Goal: Navigation & Orientation: Find specific page/section

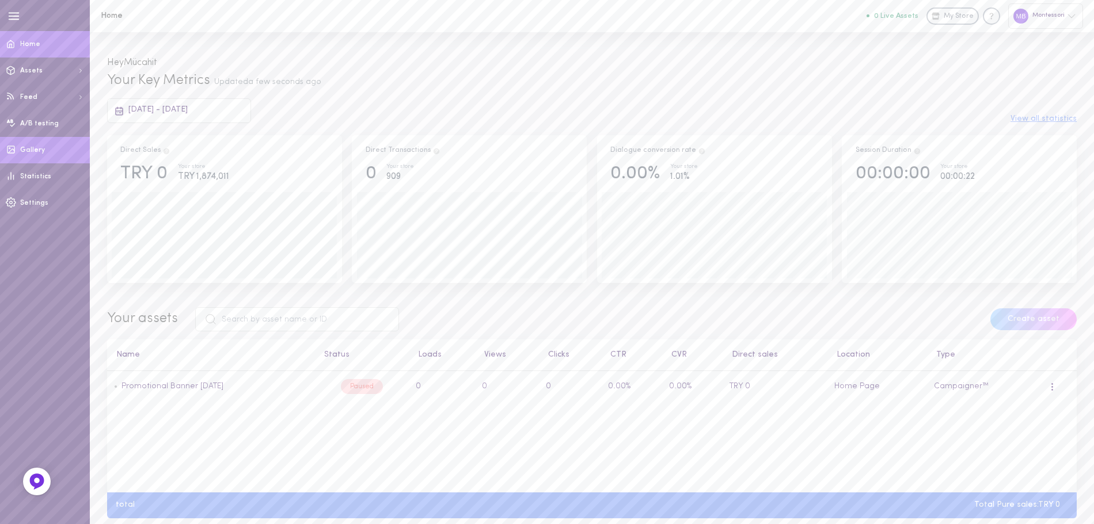
click at [43, 171] on link "Statistics" at bounding box center [45, 176] width 90 height 26
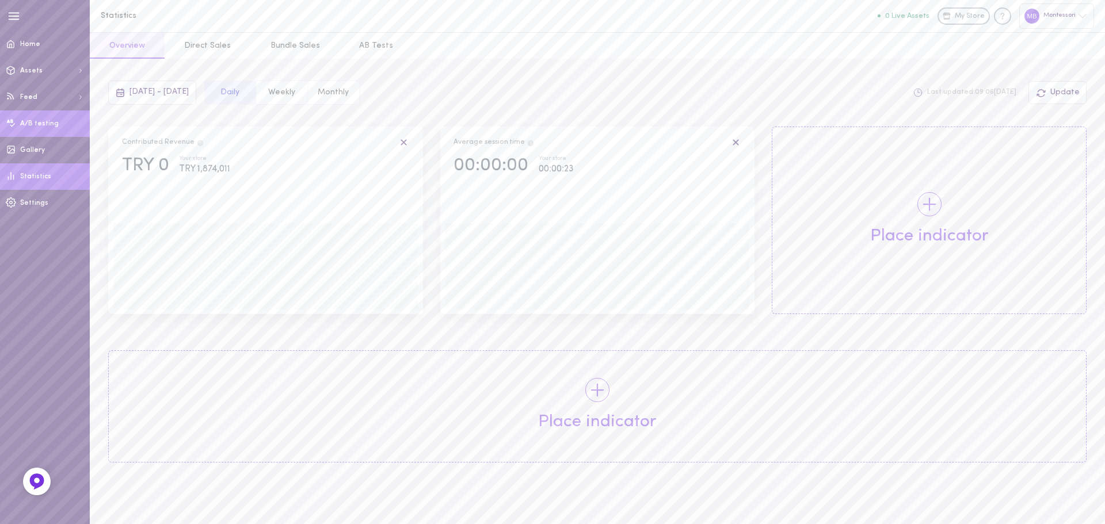
click at [42, 113] on link "A/B testing" at bounding box center [45, 124] width 90 height 26
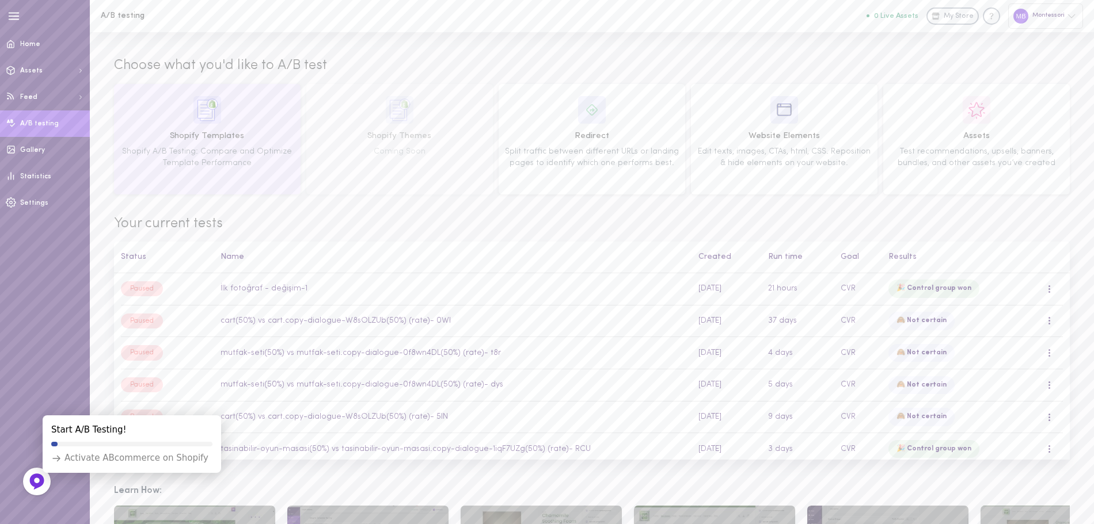
click at [201, 145] on div "Shopify Templates Shopify A/B Testing: Compare and Optimize Template Performance" at bounding box center [207, 139] width 178 height 86
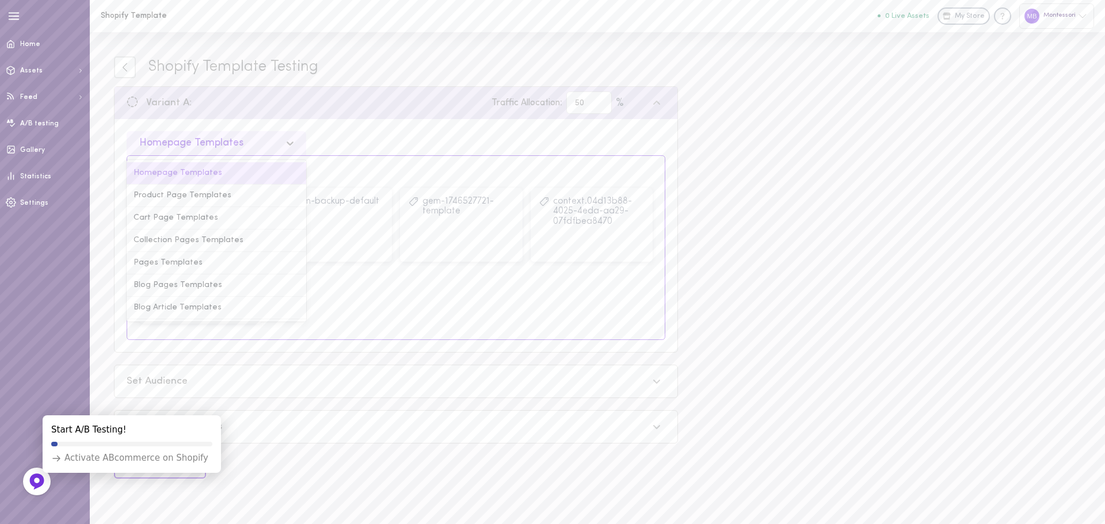
click at [272, 142] on div "Homepage Templates" at bounding box center [207, 143] width 147 height 11
click at [125, 70] on icon at bounding box center [125, 67] width 10 height 10
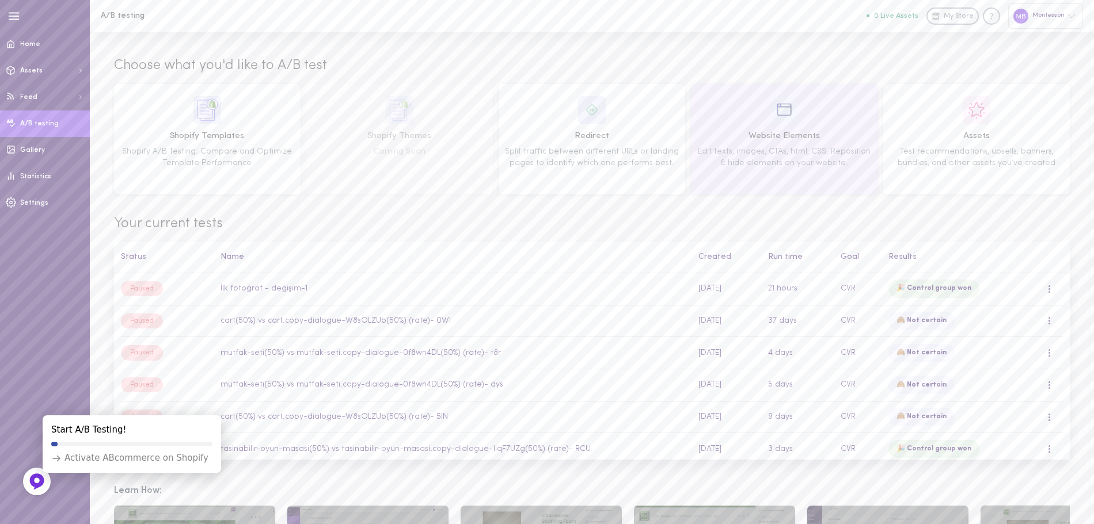
click at [719, 177] on div "Website Elements Edit texts, images, CTAs, html, CSS. Reposition & hide element…" at bounding box center [784, 139] width 178 height 86
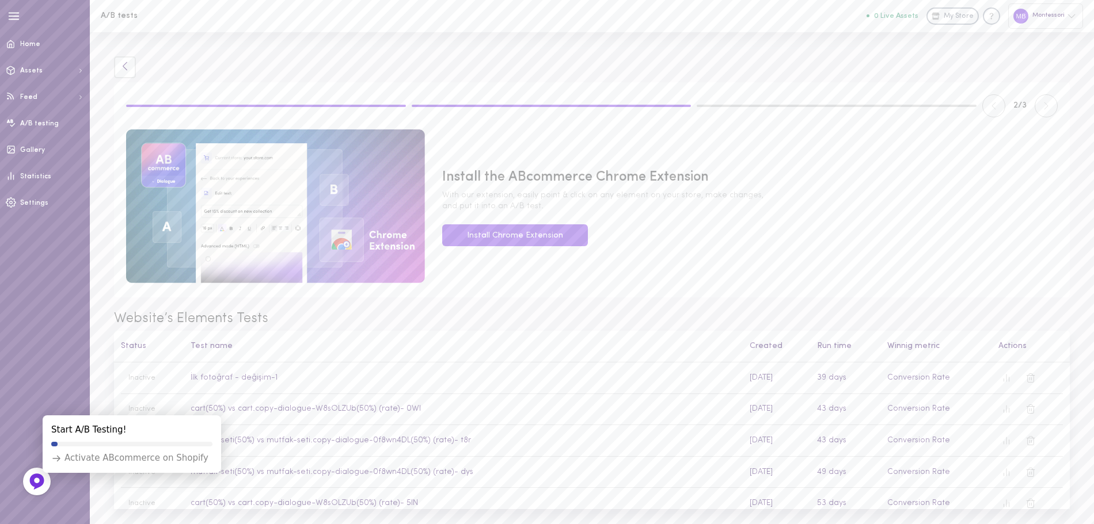
click at [117, 63] on link at bounding box center [125, 67] width 22 height 22
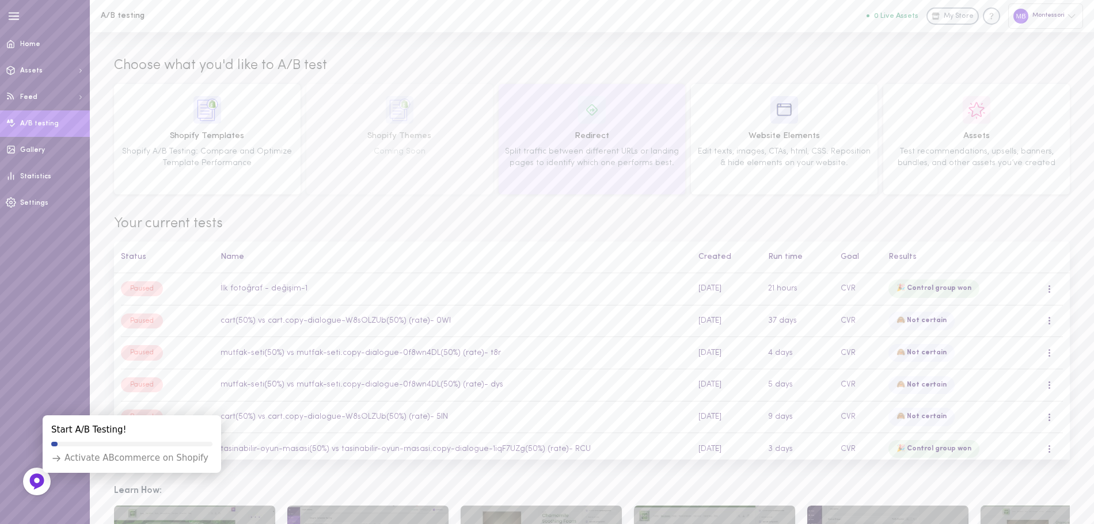
click at [532, 148] on span "Split traffic between different URLs or landing pages to identify which one per…" at bounding box center [592, 157] width 174 height 20
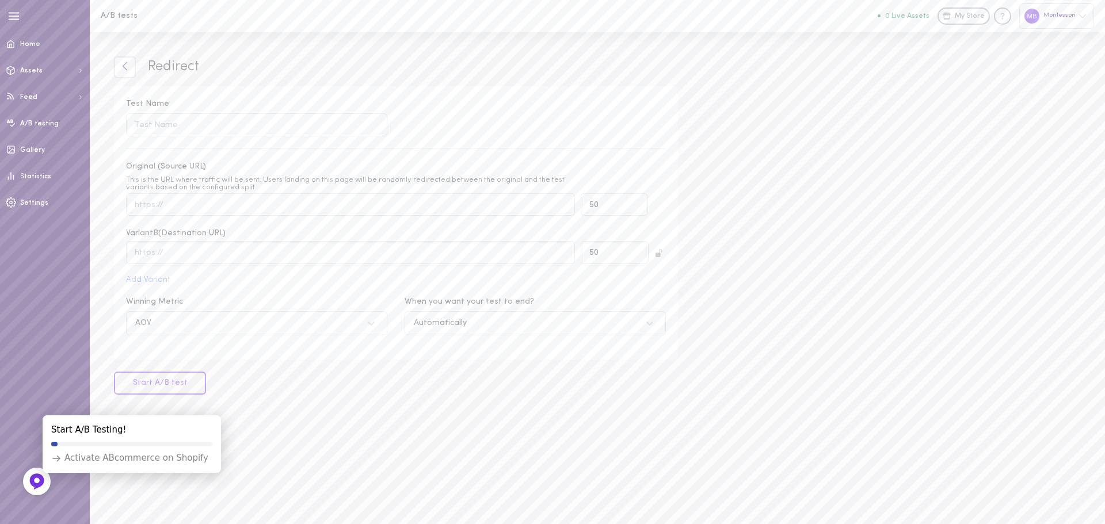
click at [127, 66] on icon at bounding box center [125, 66] width 10 height 10
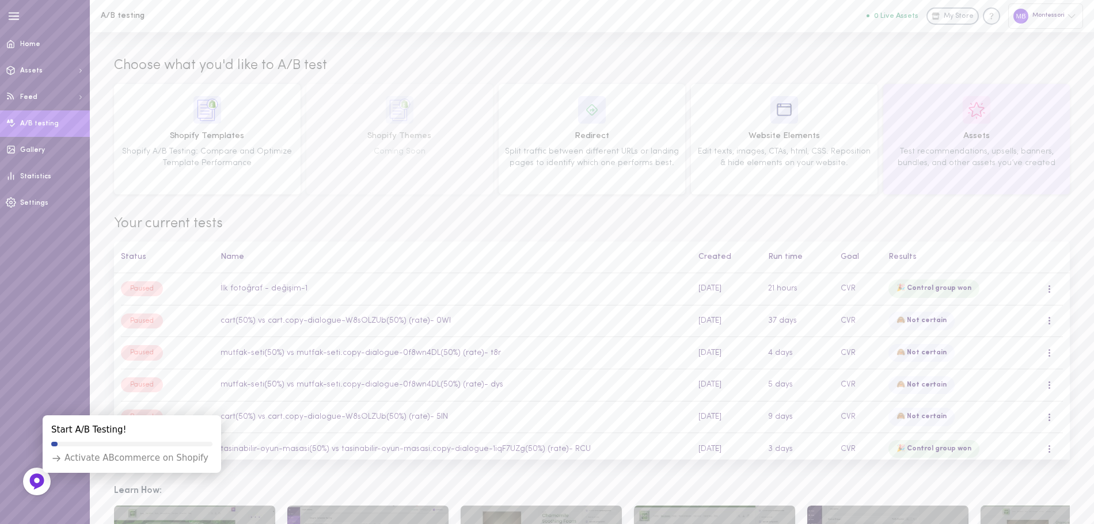
click at [901, 120] on div "Assets Test recommendations, upsells, banners, bundles, and other assets you’ve…" at bounding box center [976, 139] width 178 height 86
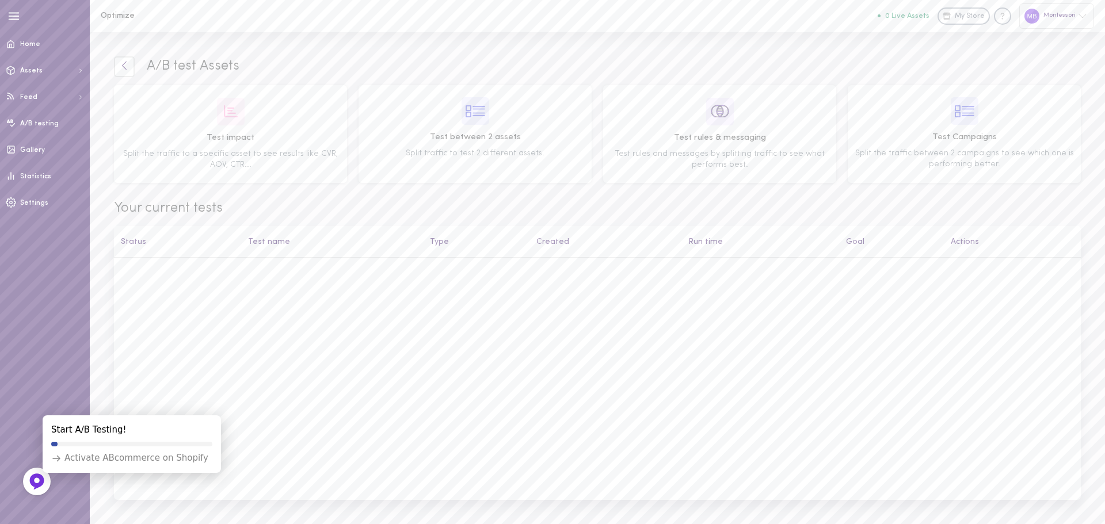
click at [120, 63] on icon at bounding box center [124, 65] width 10 height 10
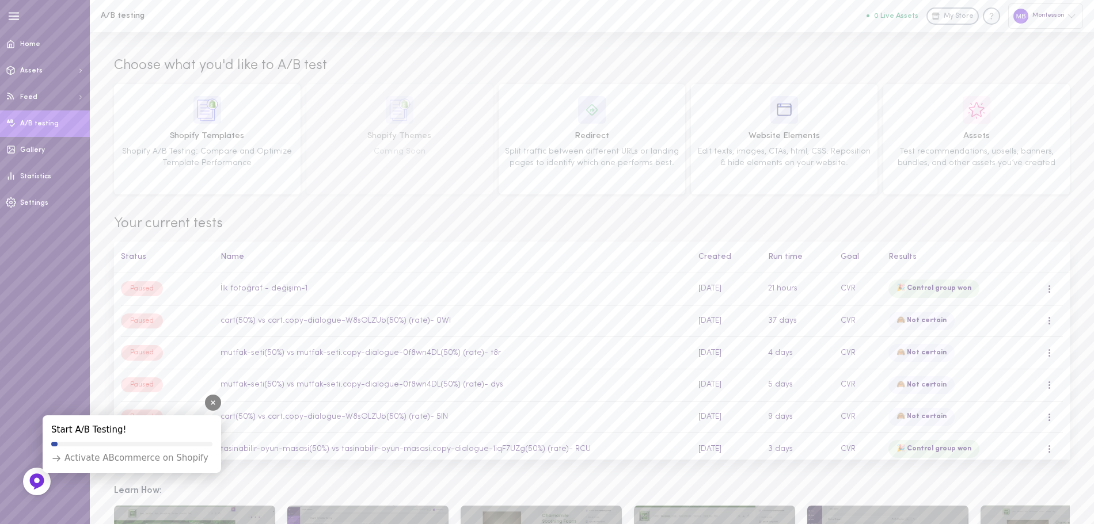
click at [215, 401] on icon at bounding box center [213, 402] width 7 height 7
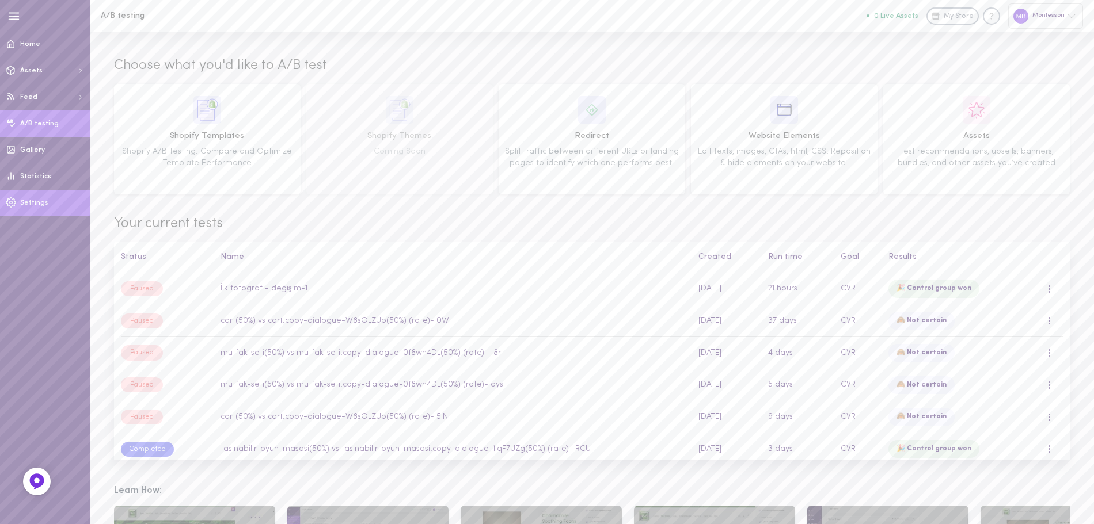
click at [23, 198] on link "Settings" at bounding box center [45, 203] width 90 height 26
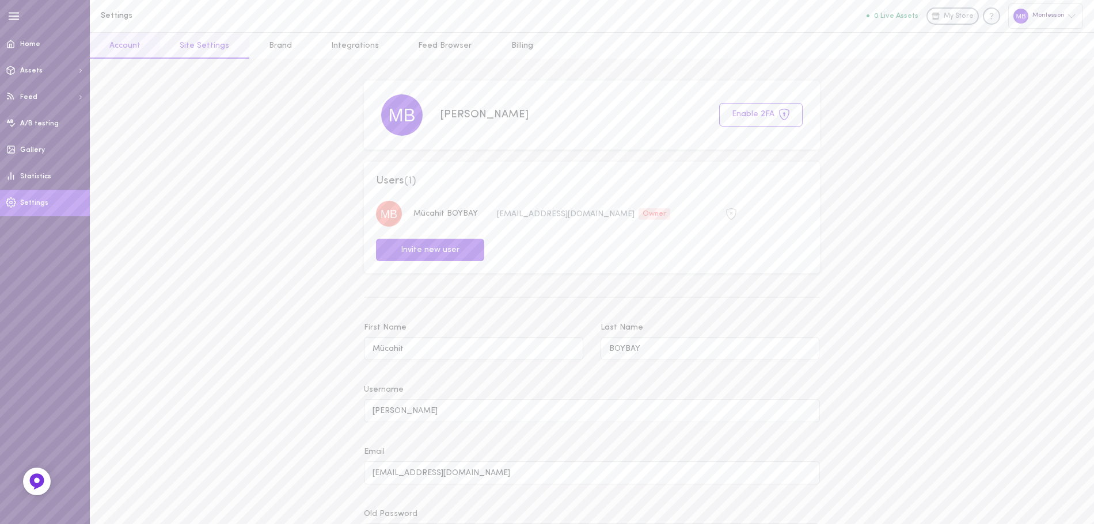
click at [184, 49] on link "Site Settings" at bounding box center [204, 46] width 89 height 26
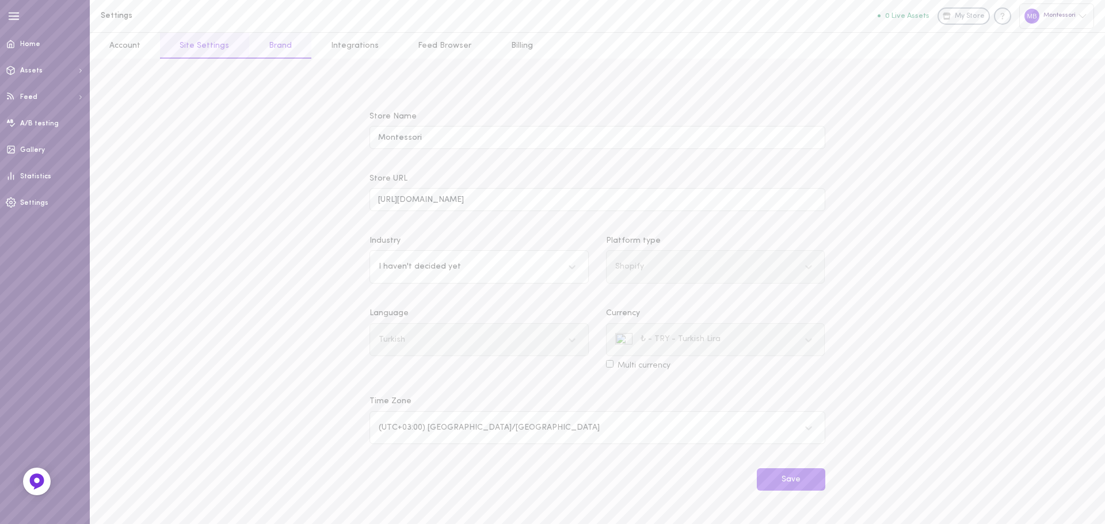
click at [274, 54] on link "Brand" at bounding box center [280, 46] width 62 height 26
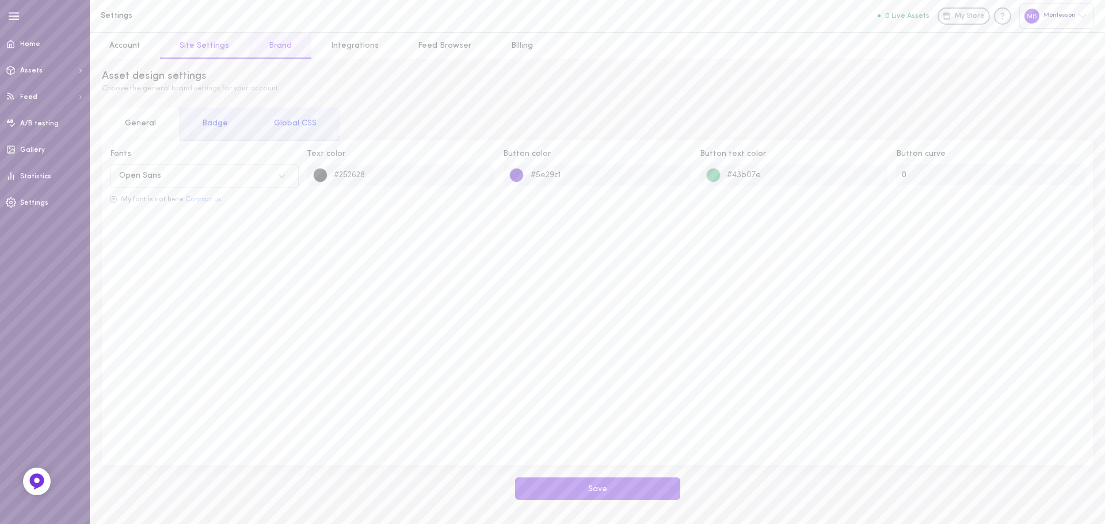
click at [200, 49] on link "Site Settings" at bounding box center [204, 46] width 89 height 26
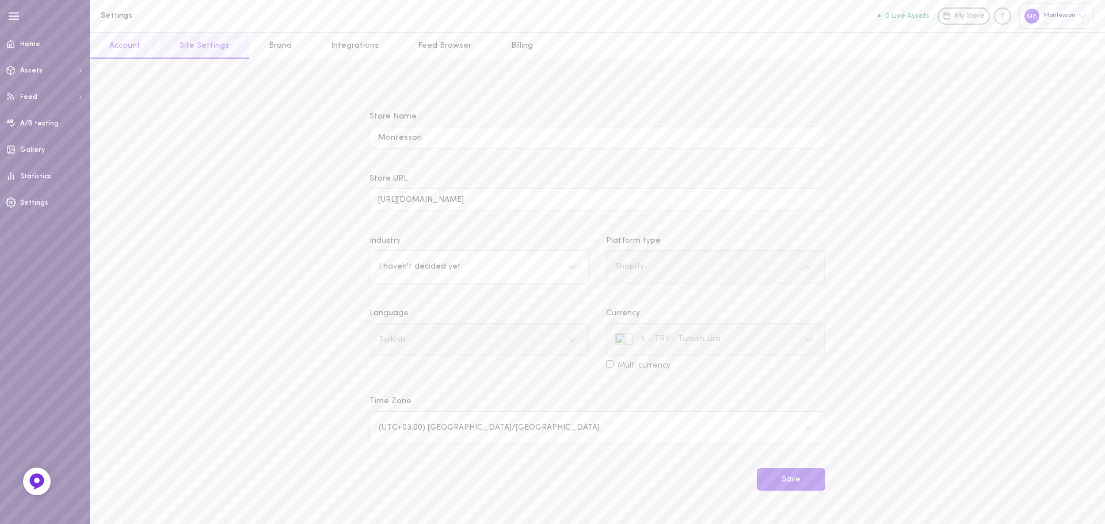
click at [111, 44] on link "Account" at bounding box center [125, 46] width 70 height 26
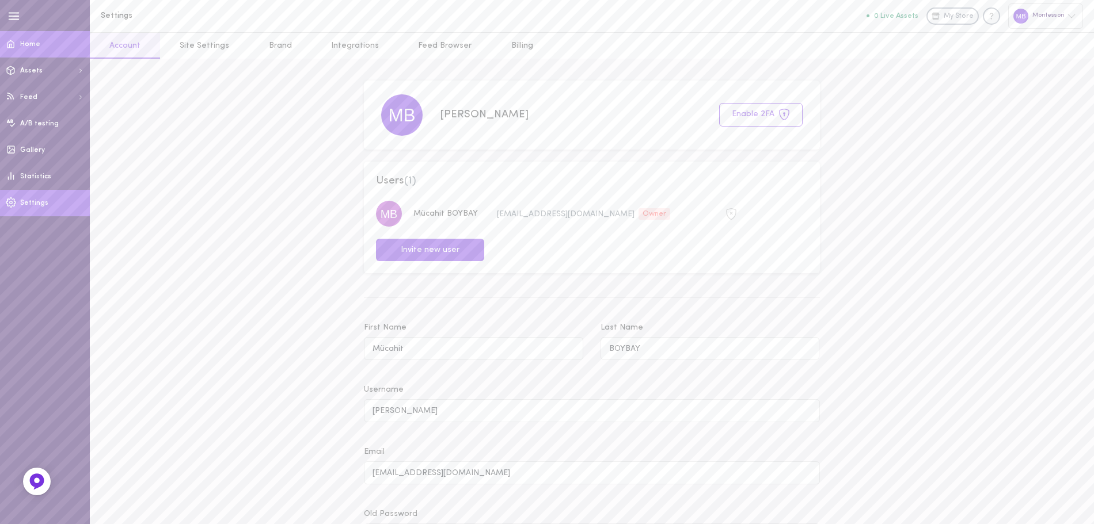
click at [44, 47] on link "Home" at bounding box center [45, 44] width 90 height 26
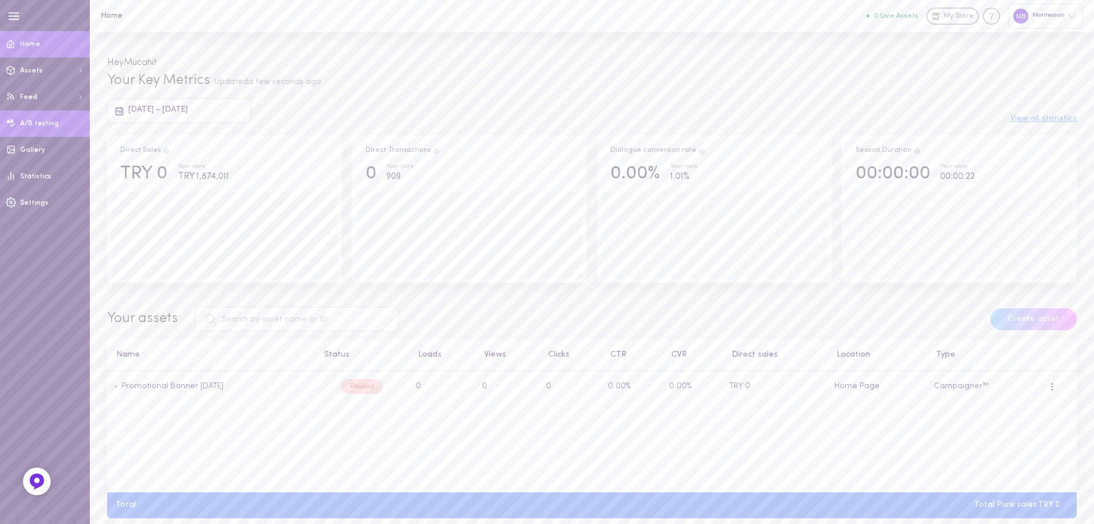
click at [49, 120] on span "A/B testing" at bounding box center [39, 123] width 39 height 7
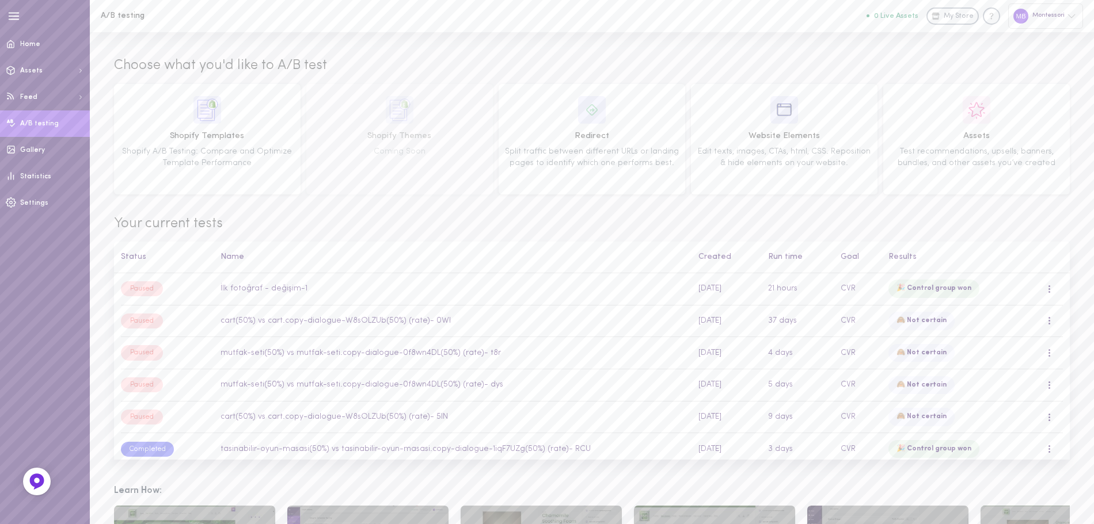
click at [1026, 19] on div at bounding box center [1020, 16] width 15 height 15
click at [831, 38] on div at bounding box center [547, 262] width 1094 height 524
